Goal: Information Seeking & Learning: Compare options

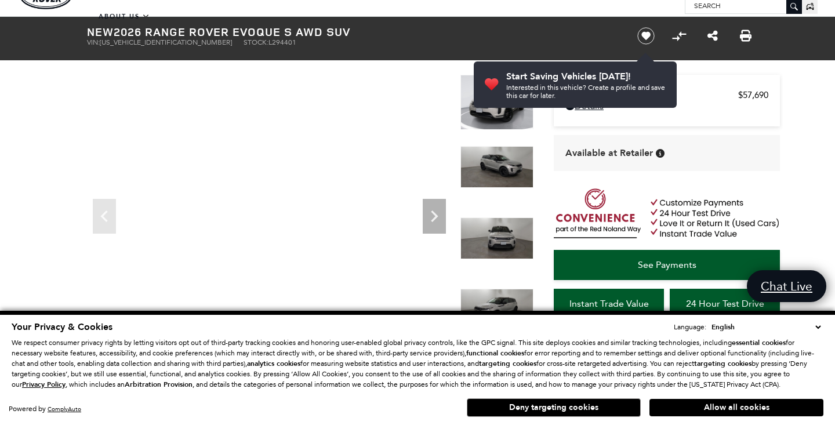
click at [729, 401] on button "Allow all cookies" at bounding box center [737, 407] width 174 height 17
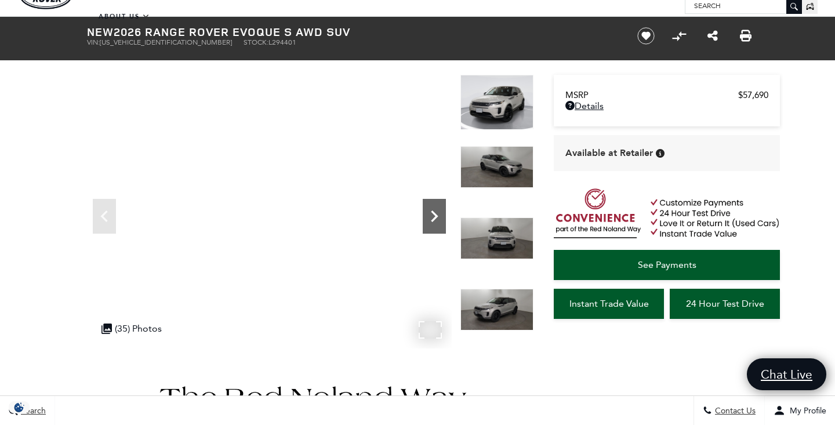
click at [438, 216] on icon "Next" at bounding box center [434, 217] width 7 height 12
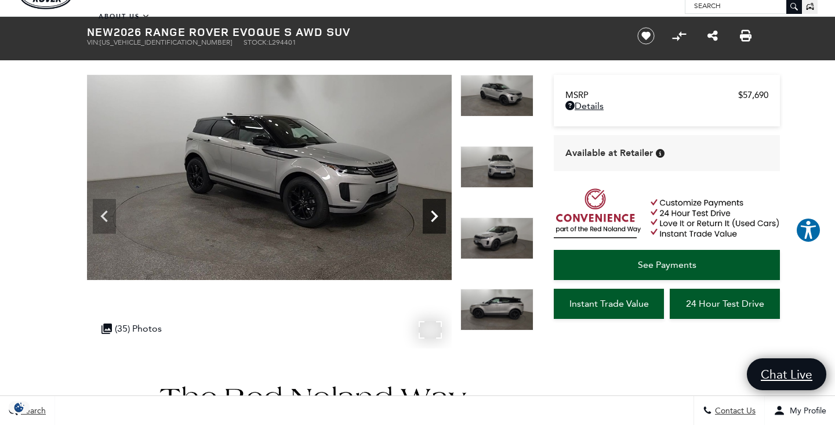
click at [438, 216] on icon "Next" at bounding box center [434, 217] width 7 height 12
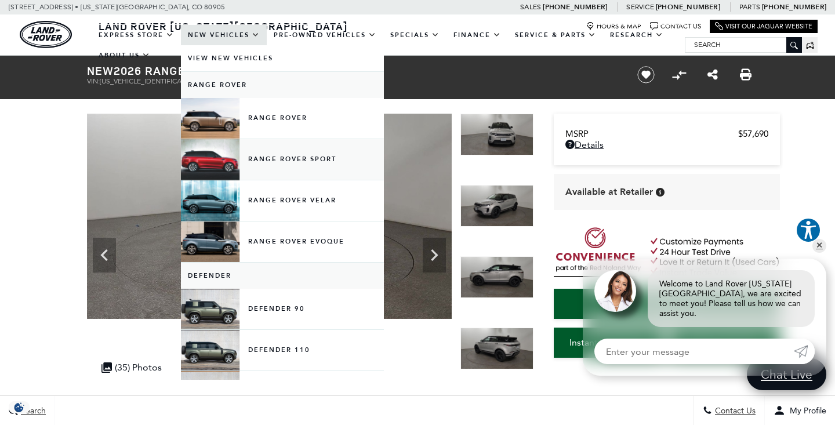
click at [291, 170] on link "Range Rover Sport" at bounding box center [282, 159] width 203 height 41
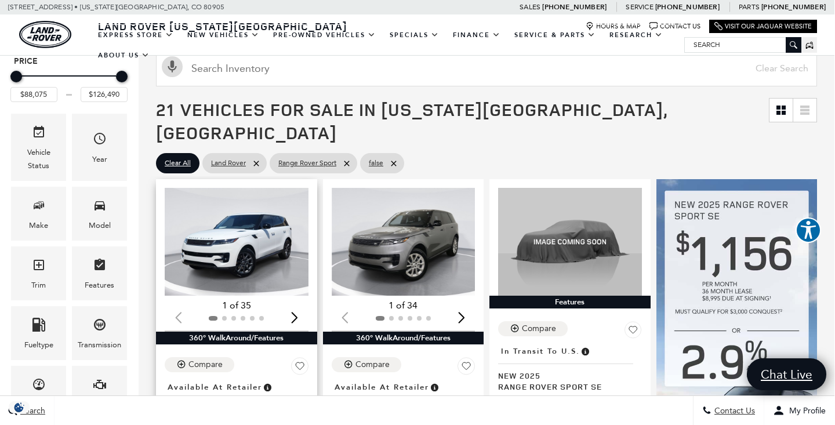
scroll to position [140, 1]
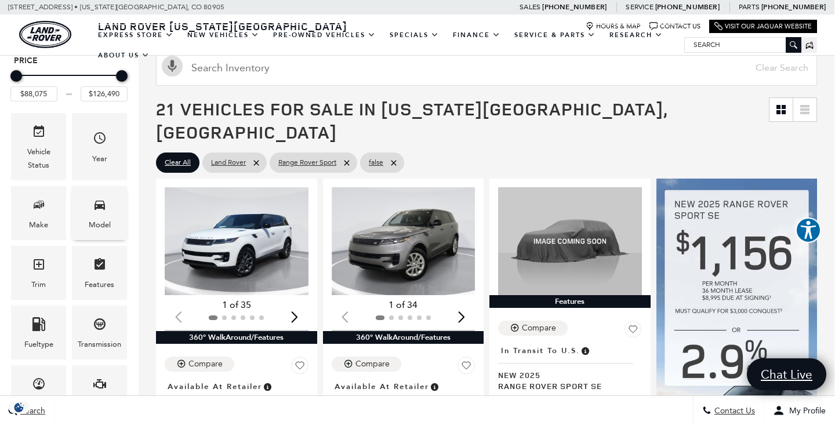
click at [104, 206] on icon "Model" at bounding box center [100, 205] width 10 height 9
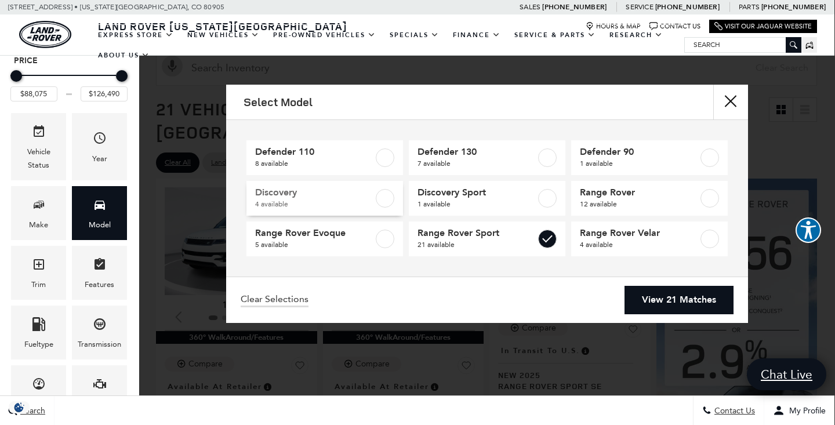
click at [288, 190] on span "Discovery" at bounding box center [314, 193] width 118 height 12
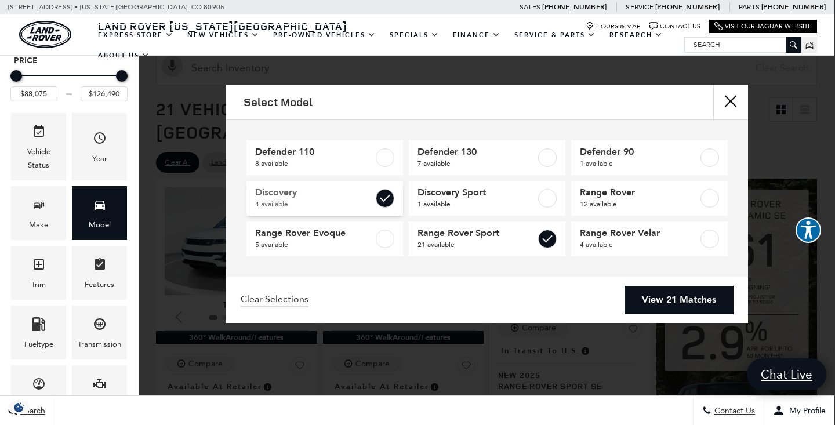
type input "$73,631"
checkbox input "true"
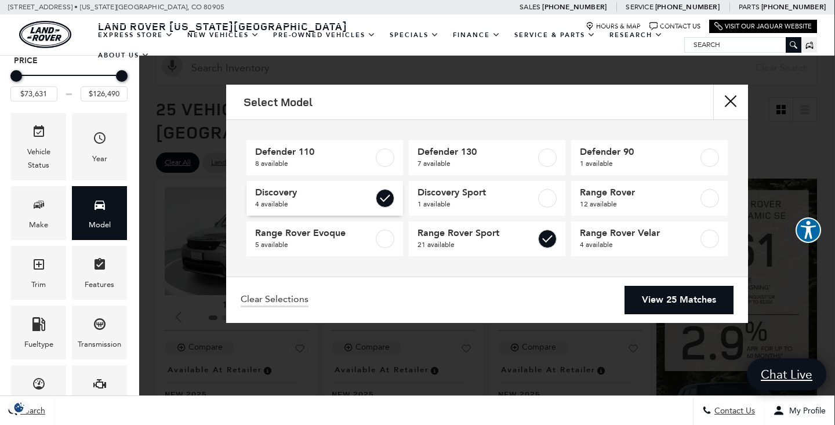
scroll to position [0, 1]
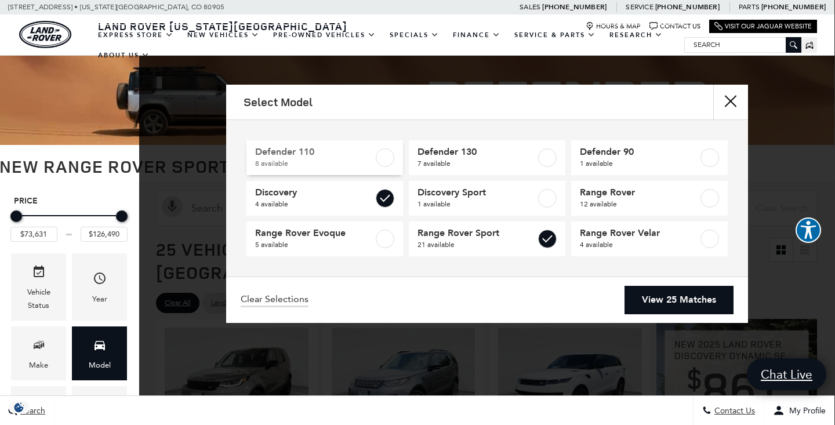
click at [383, 160] on label at bounding box center [385, 157] width 19 height 19
type input "$69,909"
checkbox input "true"
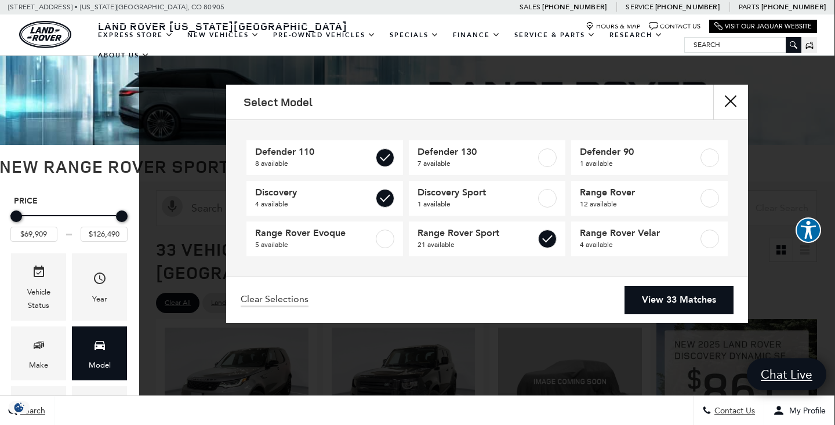
click at [666, 304] on link "View 33 Matches" at bounding box center [679, 300] width 109 height 28
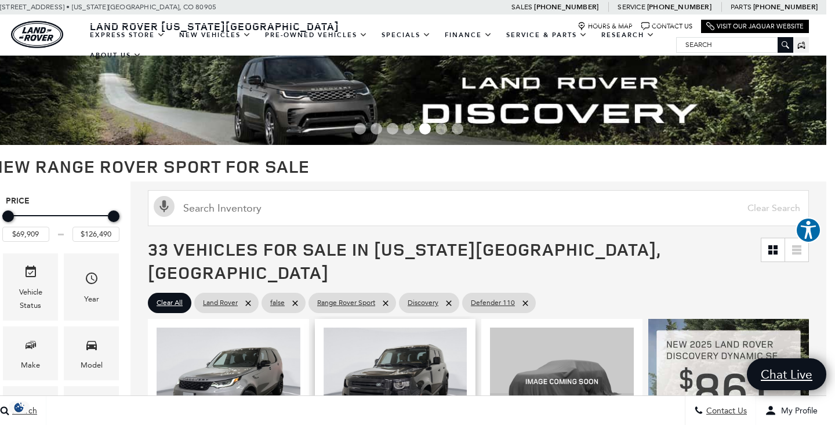
scroll to position [0, 9]
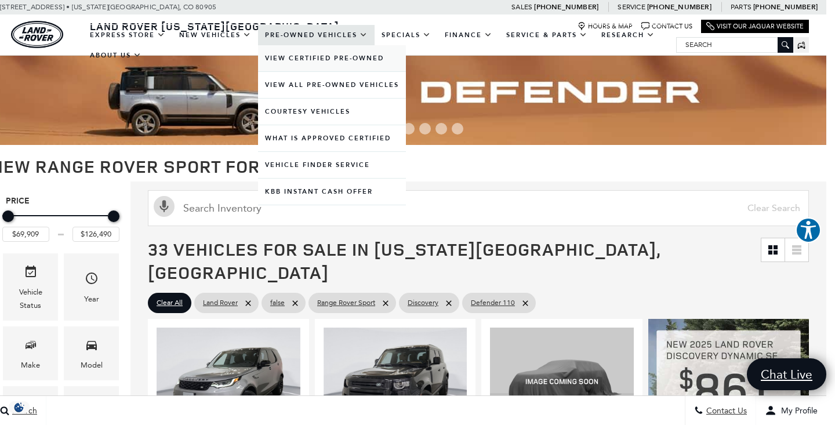
click at [314, 71] on link "View Certified Pre-Owned" at bounding box center [332, 58] width 148 height 26
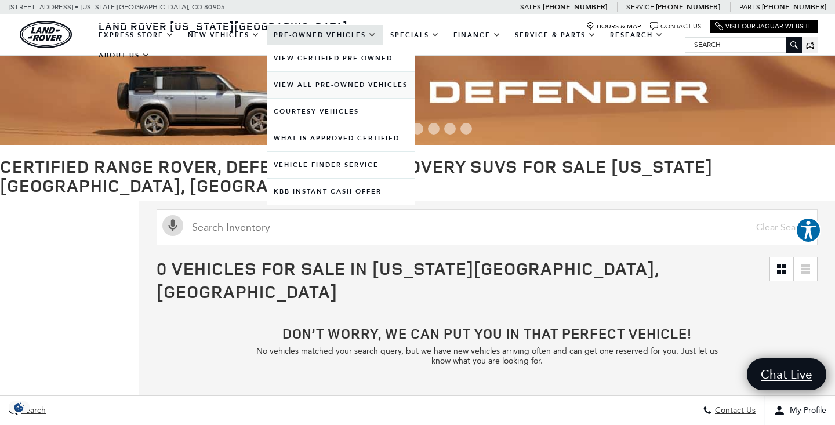
click at [316, 97] on link "View All Pre-Owned Vehicles" at bounding box center [341, 85] width 148 height 26
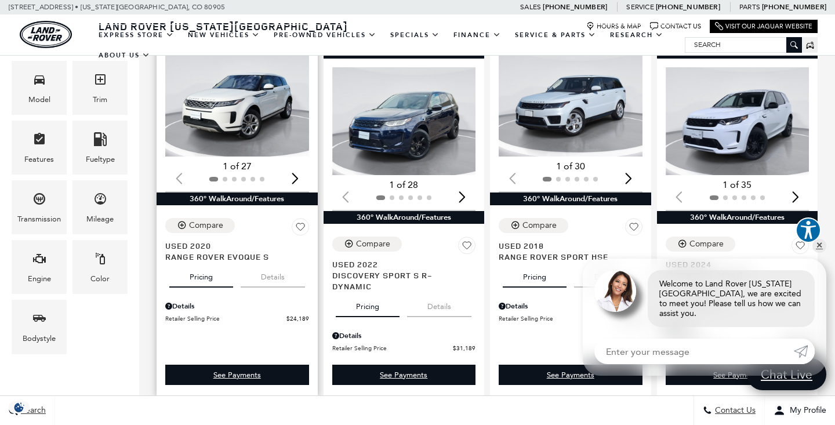
scroll to position [255, 0]
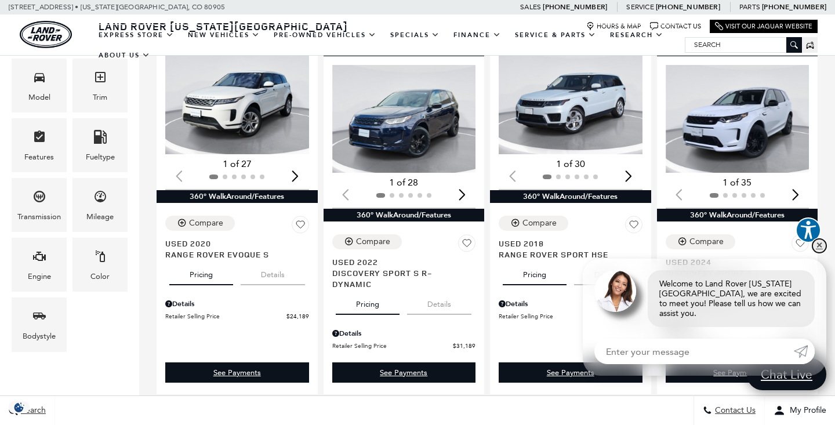
click at [816, 253] on link "✕" at bounding box center [820, 246] width 14 height 14
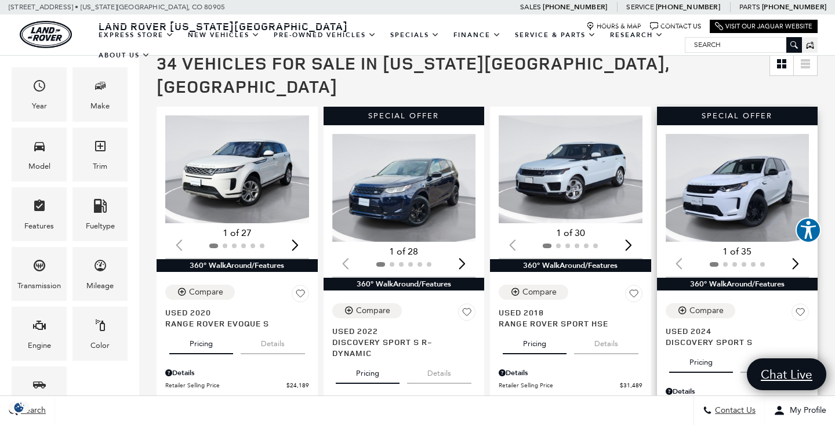
scroll to position [186, 0]
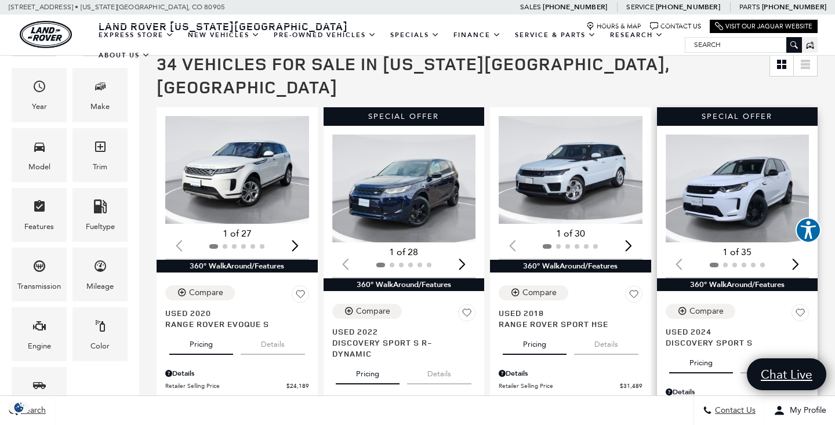
click at [741, 169] on img "1 / 2" at bounding box center [738, 189] width 144 height 108
